Goal: Information Seeking & Learning: Learn about a topic

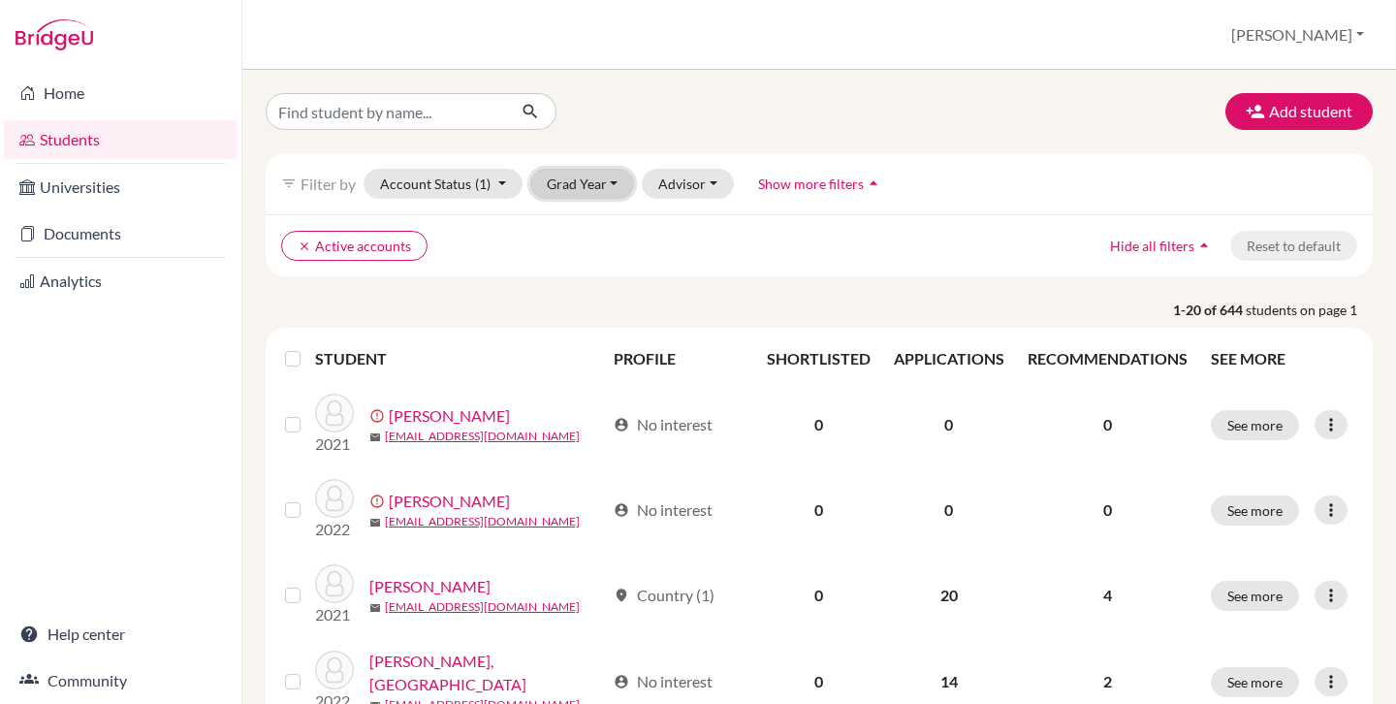
click at [599, 192] on button "Grad Year" at bounding box center [582, 184] width 105 height 30
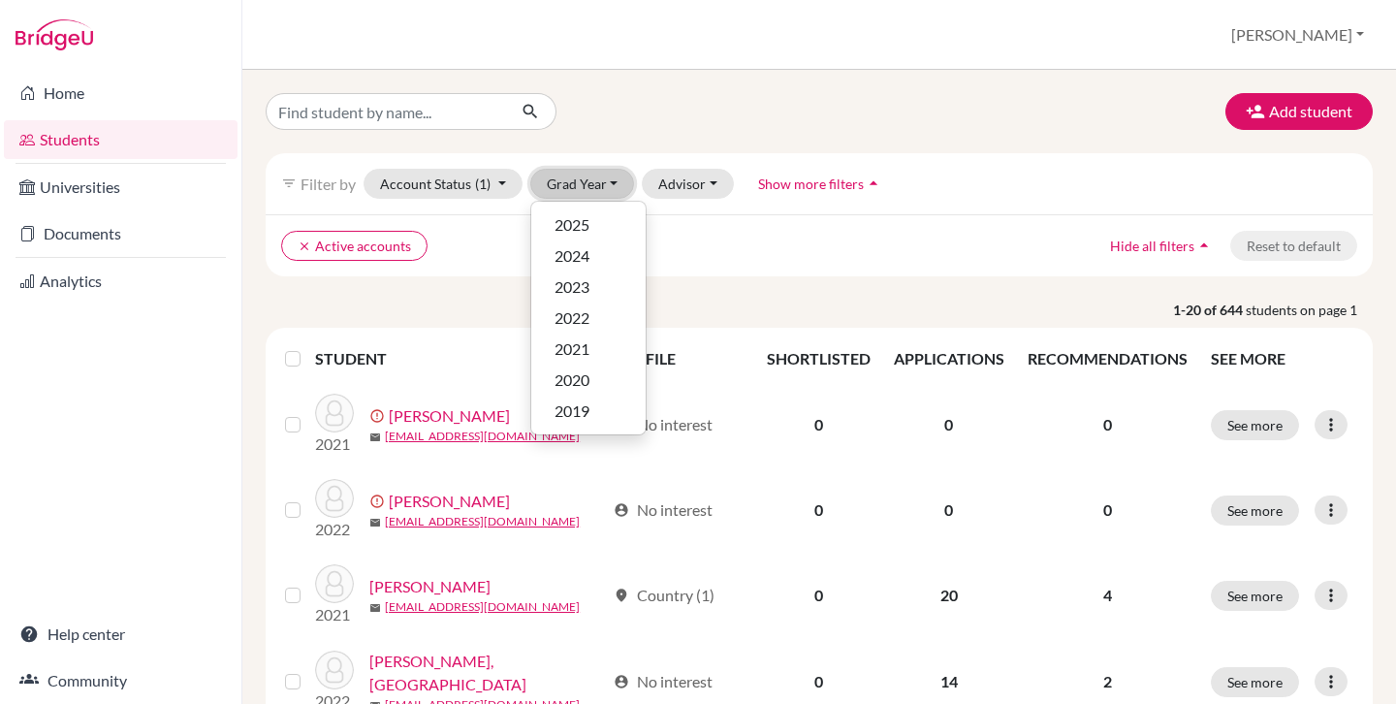
click at [600, 189] on button "Grad Year" at bounding box center [582, 184] width 105 height 30
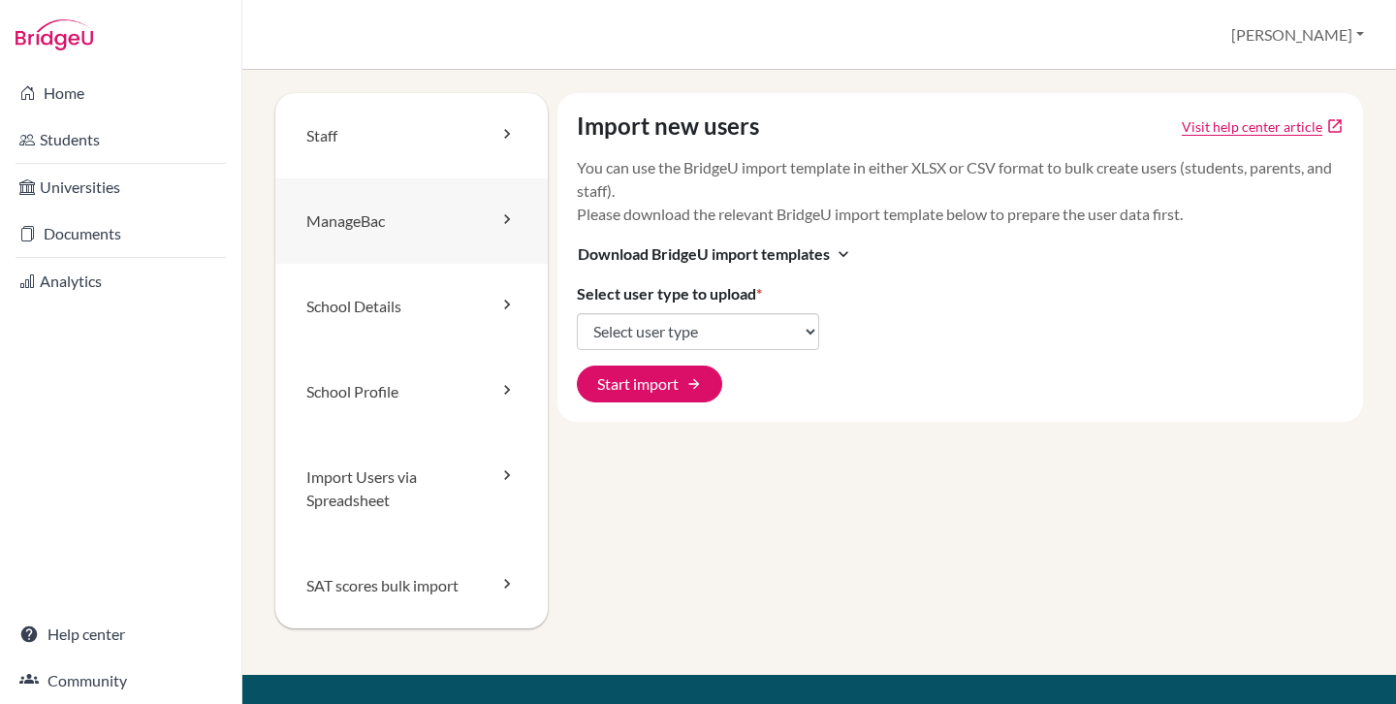
click at [363, 201] on link "ManageBac" at bounding box center [411, 220] width 272 height 85
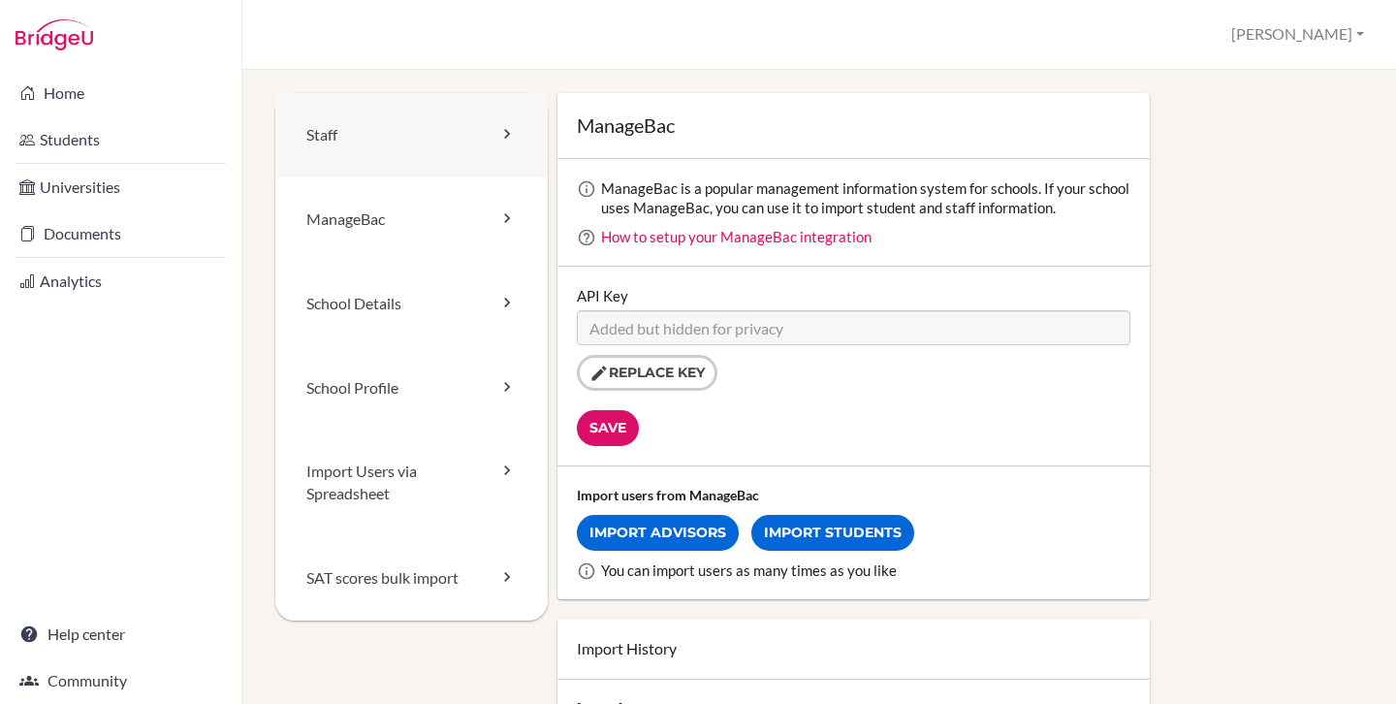
click at [383, 140] on link "Staff" at bounding box center [411, 135] width 272 height 84
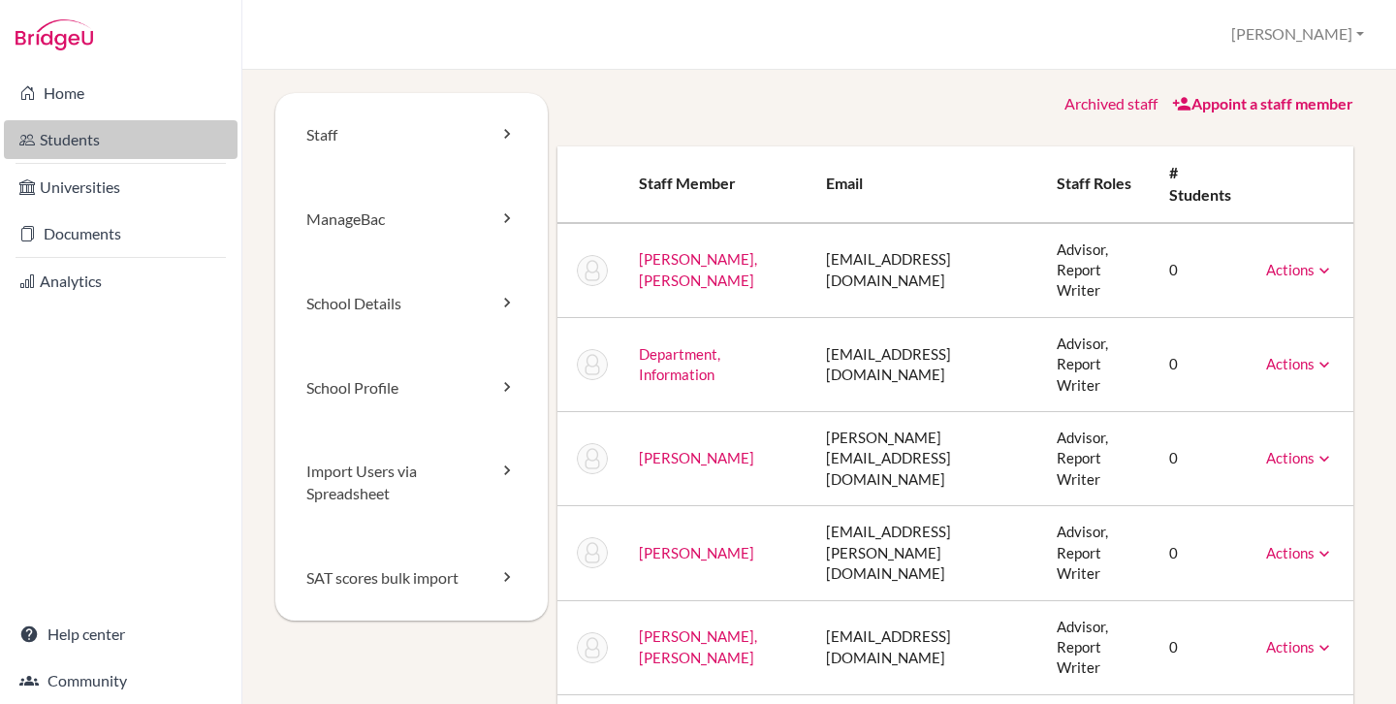
click at [116, 131] on link "Students" at bounding box center [121, 139] width 234 height 39
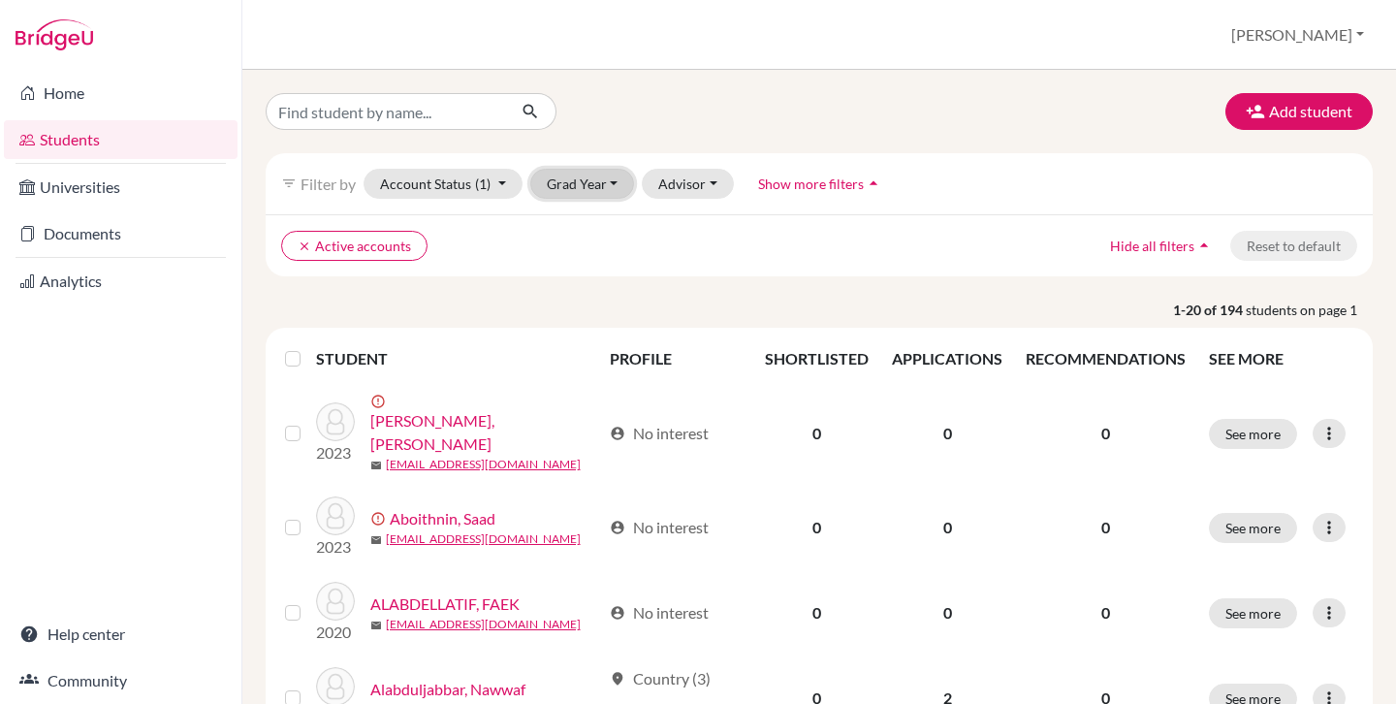
click at [557, 188] on button "Grad Year" at bounding box center [582, 184] width 105 height 30
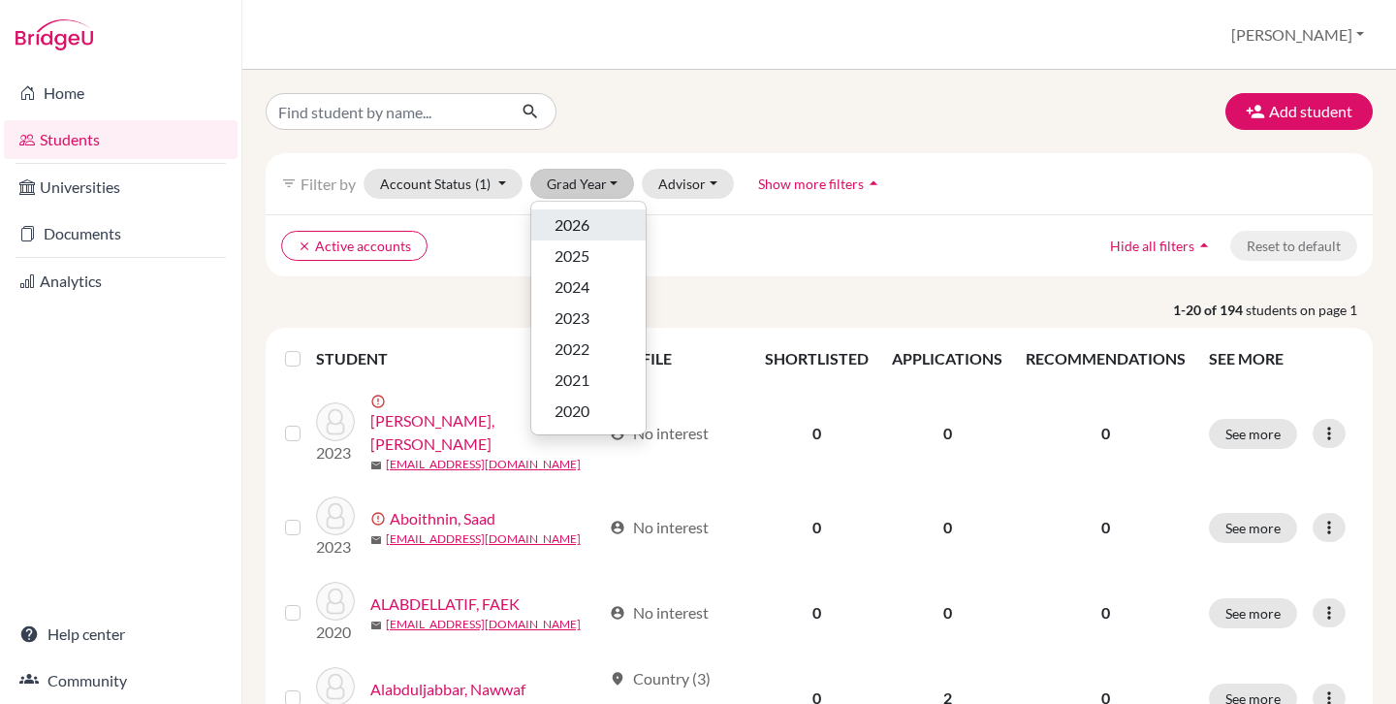
click at [588, 226] on span "2026" at bounding box center [572, 224] width 35 height 23
